Goal: Complete application form

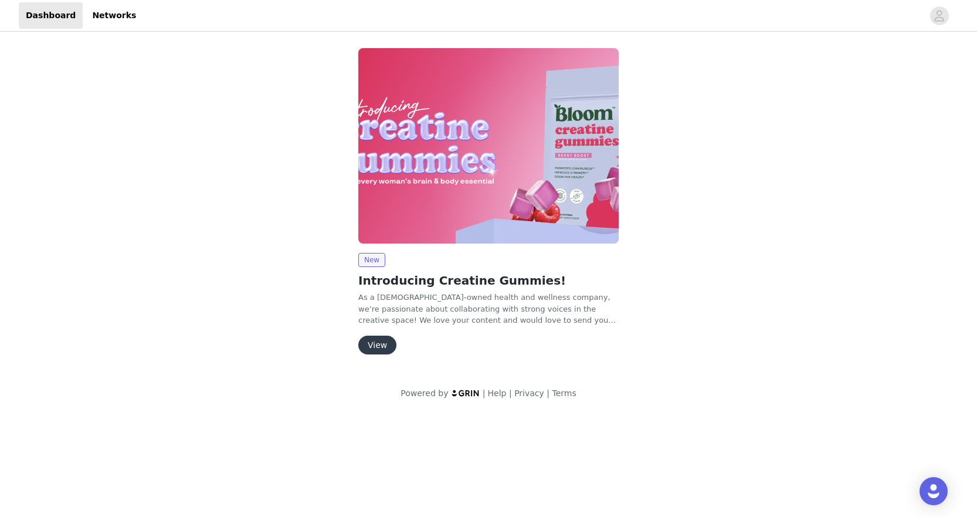
click at [379, 351] on button "View" at bounding box center [377, 344] width 38 height 19
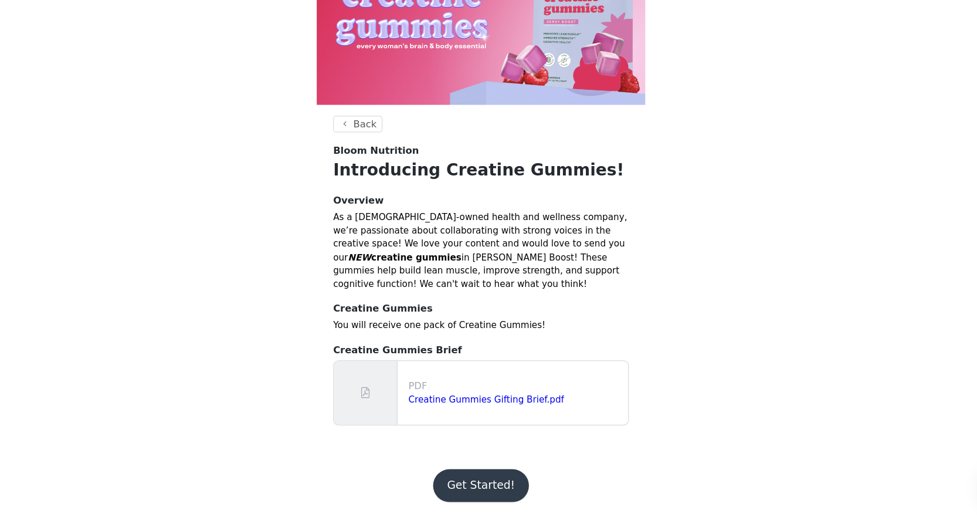
scroll to position [29, 0]
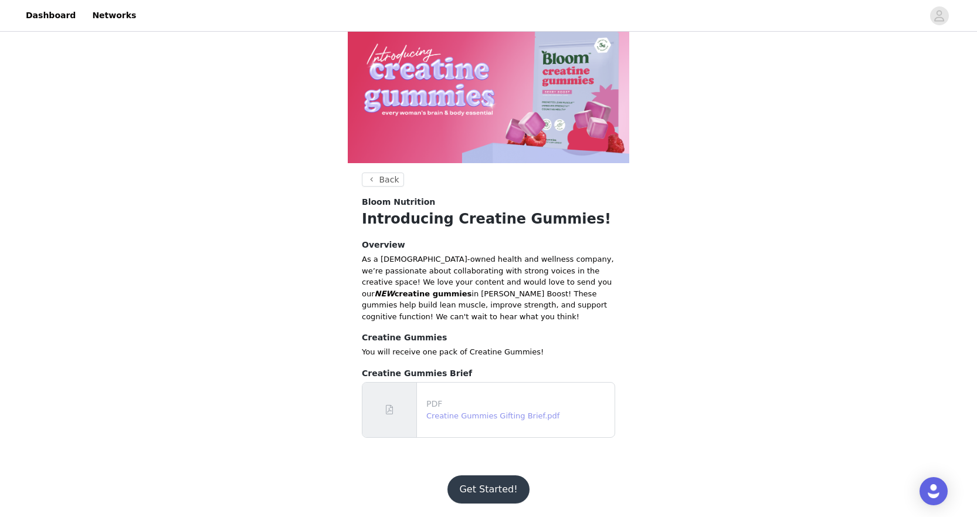
click at [471, 417] on link "Creatine Gummies Gifting Brief.pdf" at bounding box center [492, 415] width 133 height 9
click at [487, 499] on button "Get Started!" at bounding box center [488, 489] width 82 height 28
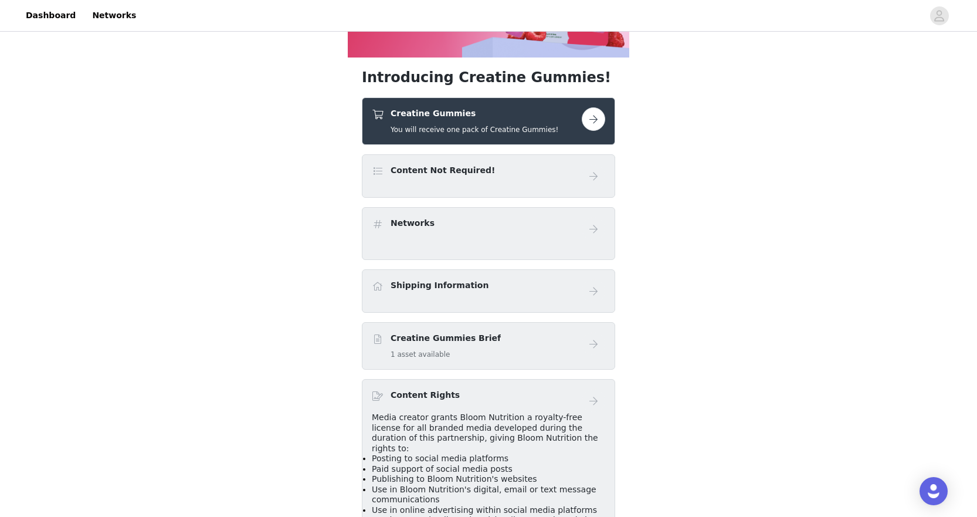
scroll to position [135, 0]
click at [592, 120] on button "button" at bounding box center [593, 118] width 23 height 23
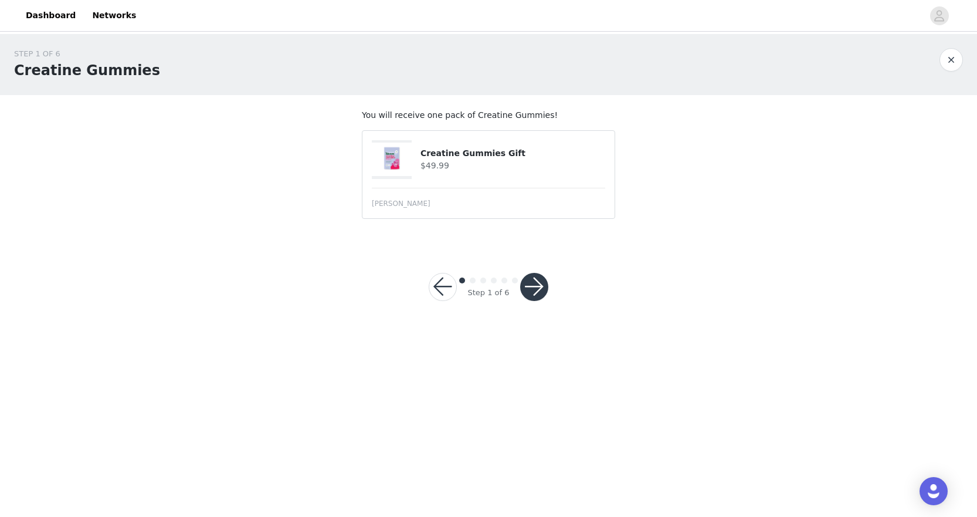
click at [523, 287] on button "button" at bounding box center [534, 287] width 28 height 28
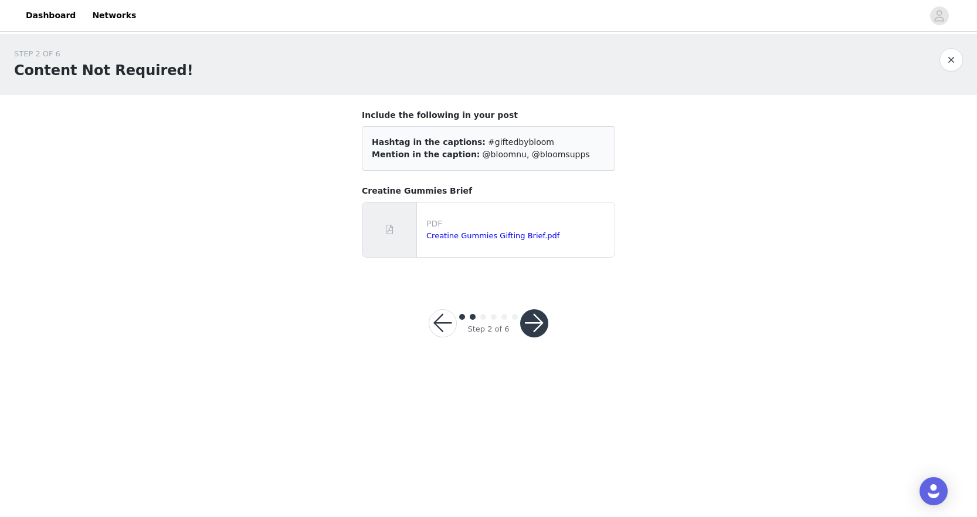
click at [534, 323] on button "button" at bounding box center [534, 323] width 28 height 28
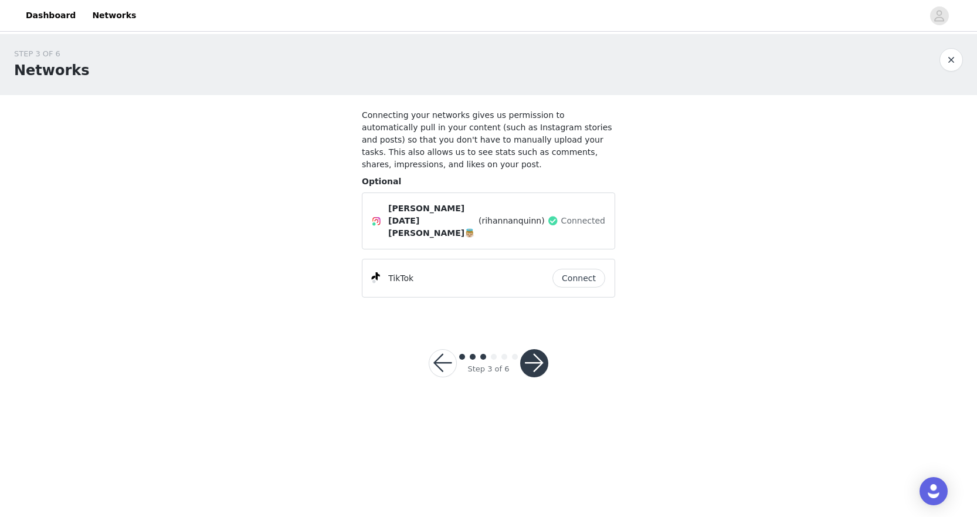
click at [534, 349] on button "button" at bounding box center [534, 363] width 28 height 28
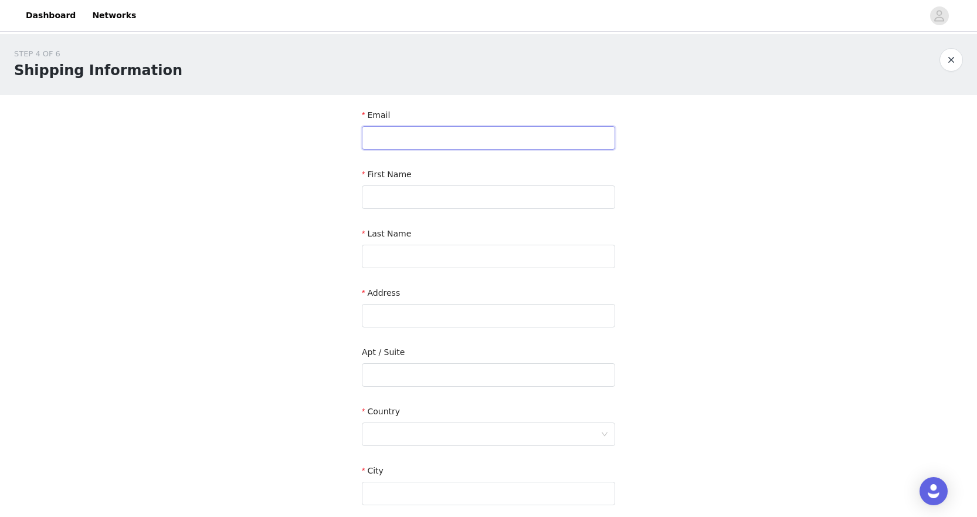
click at [449, 145] on input "text" at bounding box center [488, 137] width 253 height 23
type input "[EMAIL_ADDRESS][DOMAIN_NAME]"
click at [445, 200] on input "text" at bounding box center [488, 196] width 253 height 23
type input "[PERSON_NAME]"
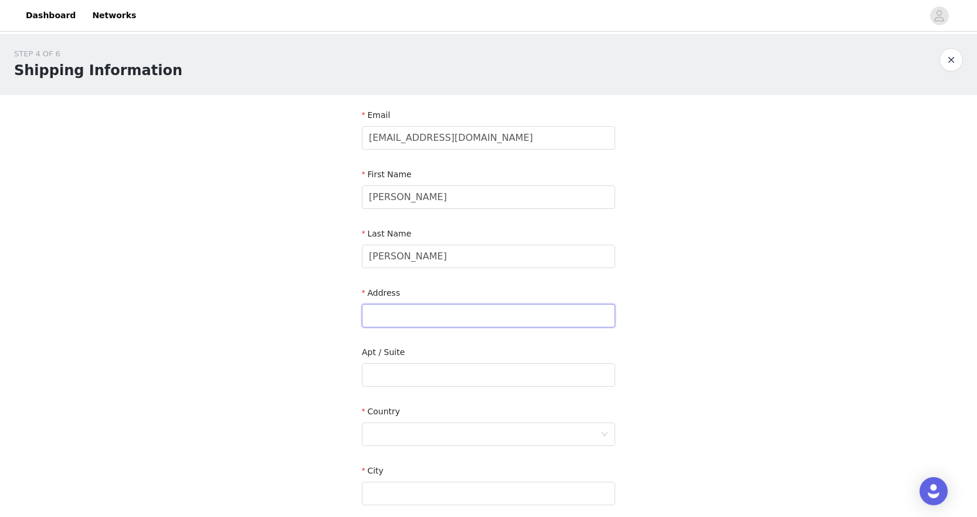
type input "[STREET_ADDRESS]"
type input "TCU BOX 290992"
type input "[GEOGRAPHIC_DATA]"
type input "76129"
type input "9499225249"
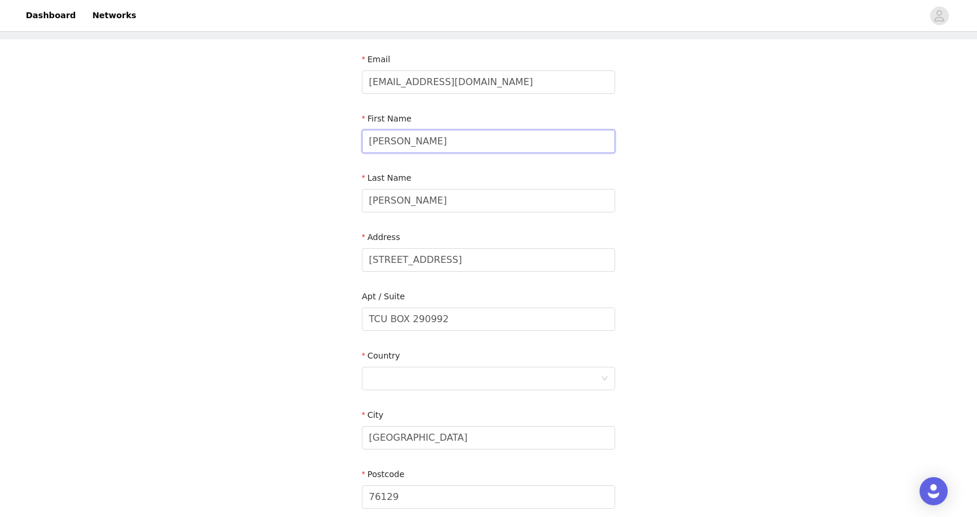
scroll to position [223, 0]
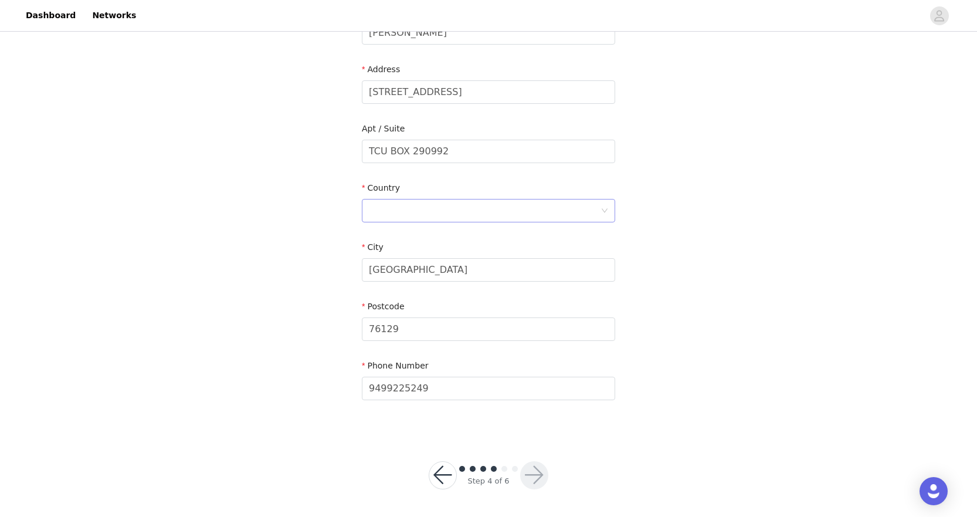
click at [458, 208] on div at bounding box center [485, 210] width 232 height 22
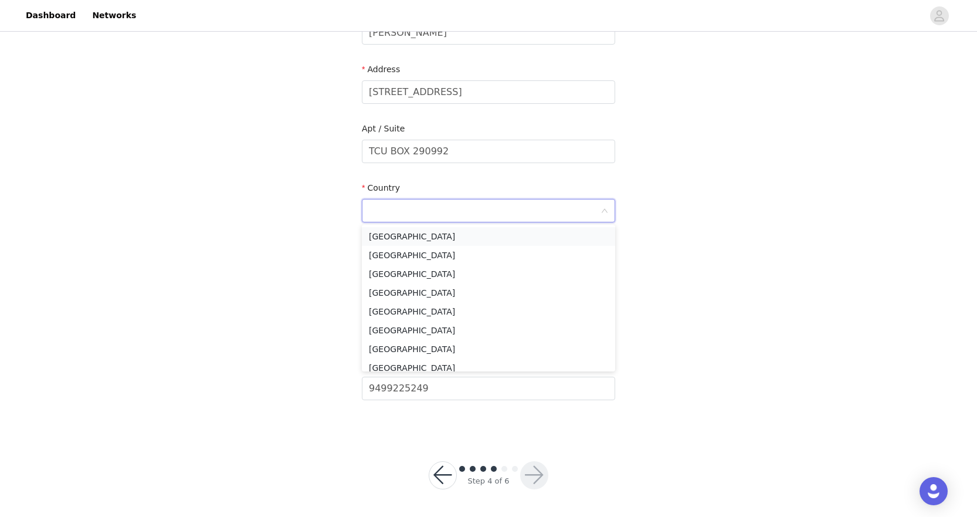
click at [451, 239] on li "[GEOGRAPHIC_DATA]" at bounding box center [488, 236] width 253 height 19
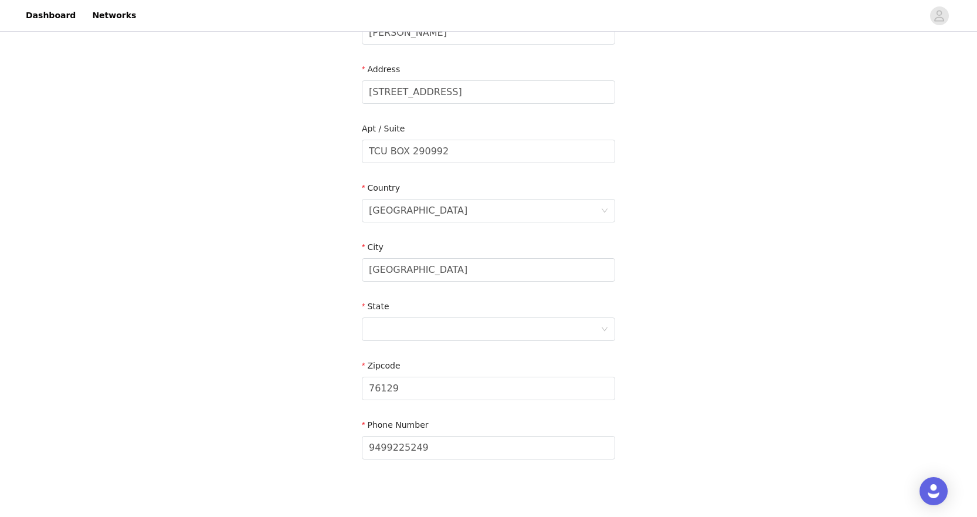
scroll to position [251, 0]
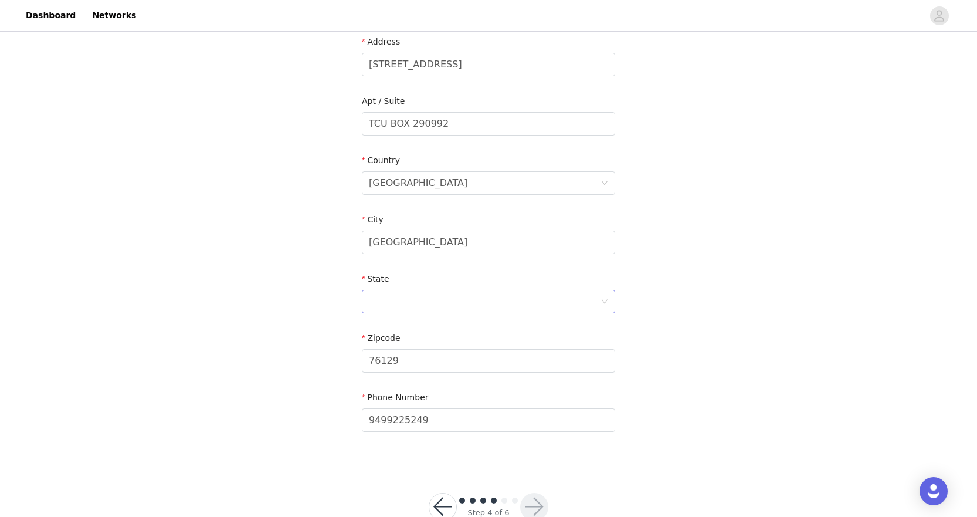
click at [459, 297] on div at bounding box center [485, 301] width 232 height 22
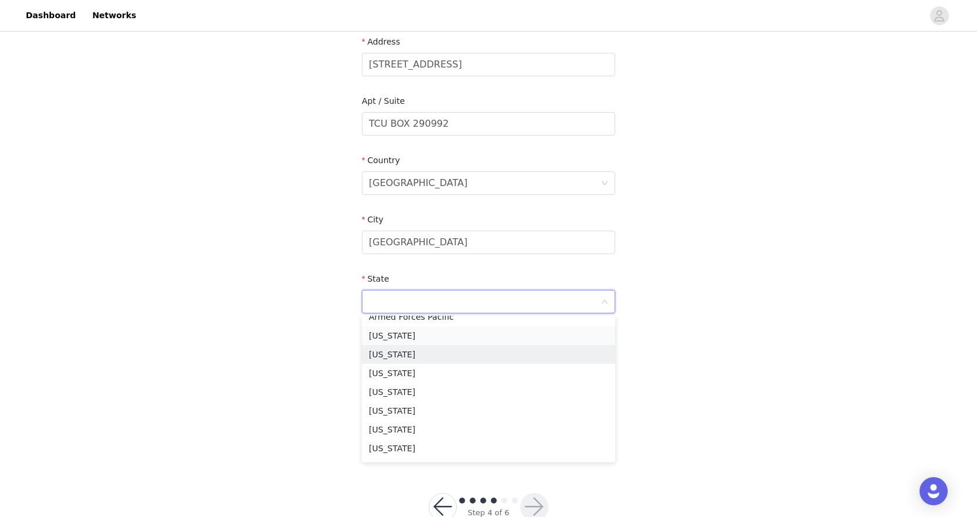
scroll to position [141, 0]
click at [425, 333] on li "[US_STATE]" at bounding box center [488, 336] width 253 height 19
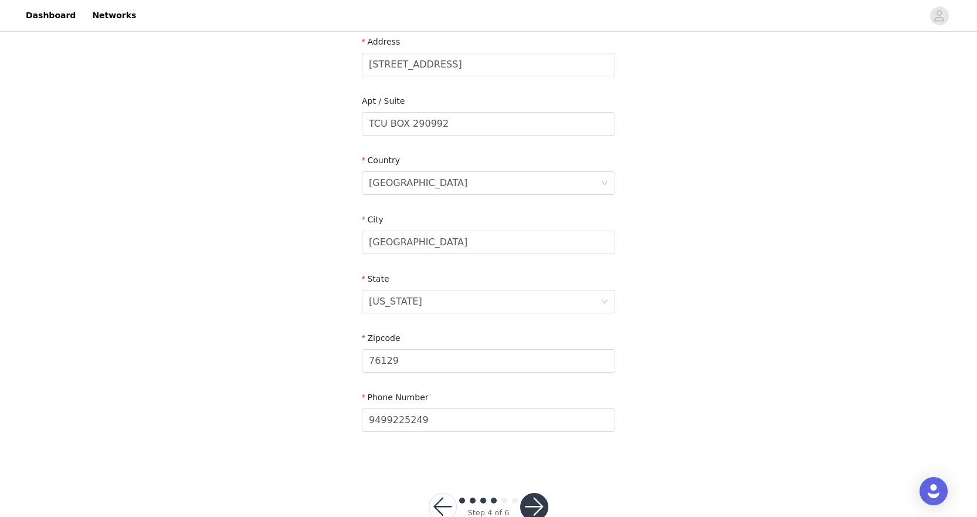
scroll to position [283, 0]
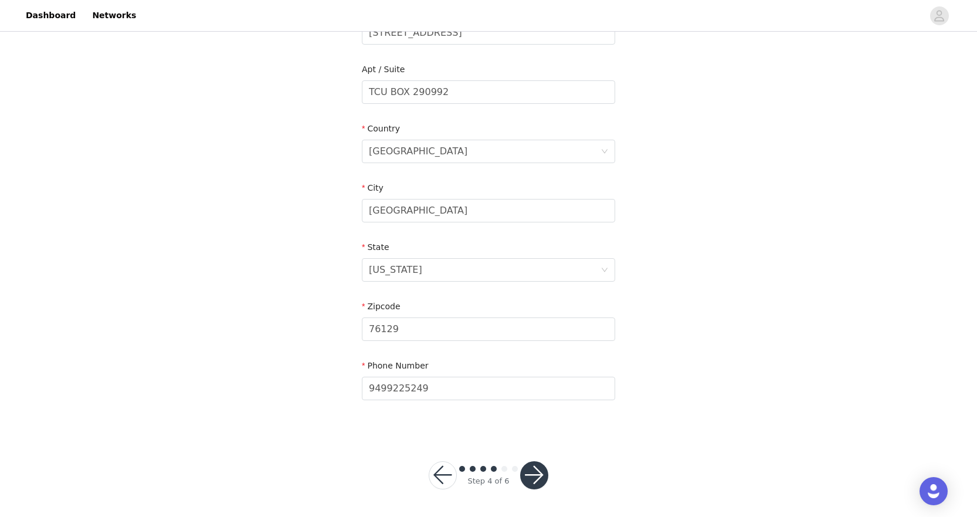
click at [537, 467] on button "button" at bounding box center [534, 475] width 28 height 28
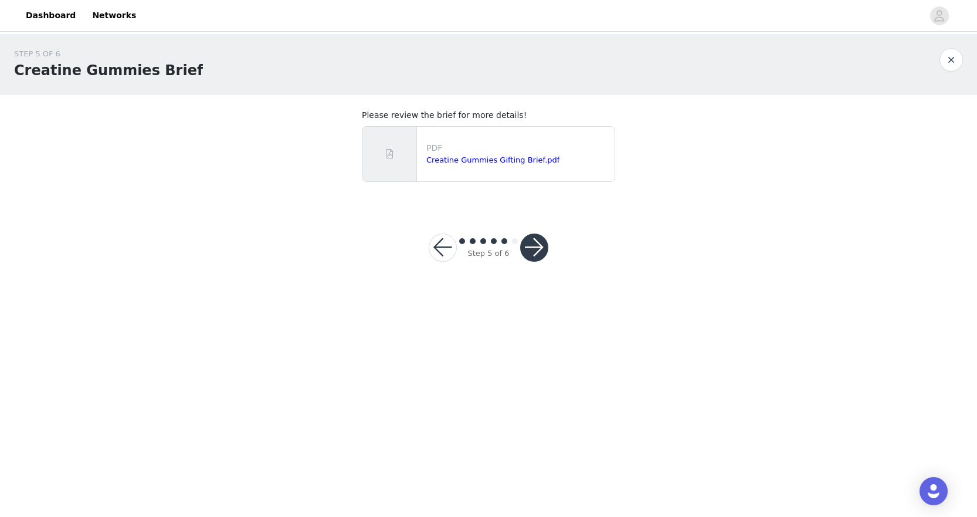
click at [537, 249] on button "button" at bounding box center [534, 247] width 28 height 28
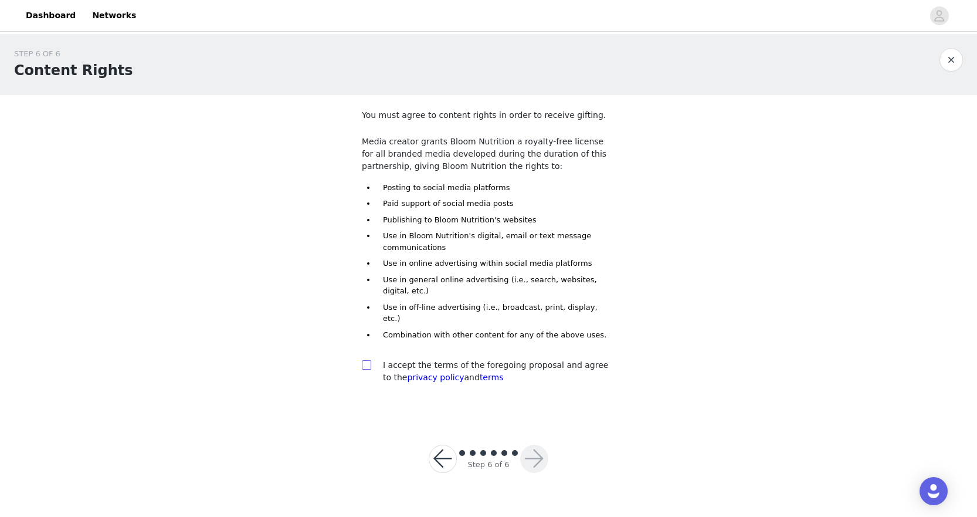
click at [371, 360] on span at bounding box center [366, 364] width 9 height 9
click at [370, 360] on input "checkbox" at bounding box center [366, 364] width 8 height 8
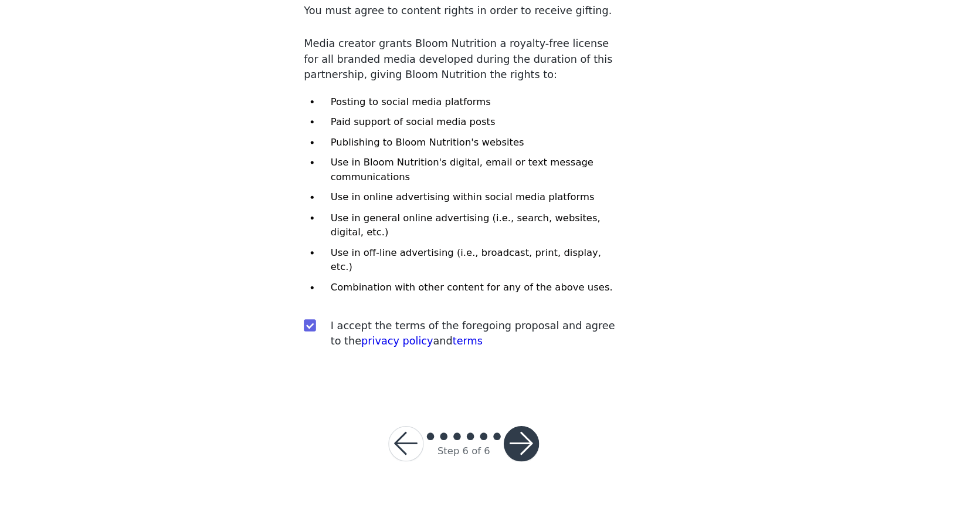
click at [367, 360] on input "checkbox" at bounding box center [366, 364] width 8 height 8
checkbox input "false"
